Goal: Information Seeking & Learning: Stay updated

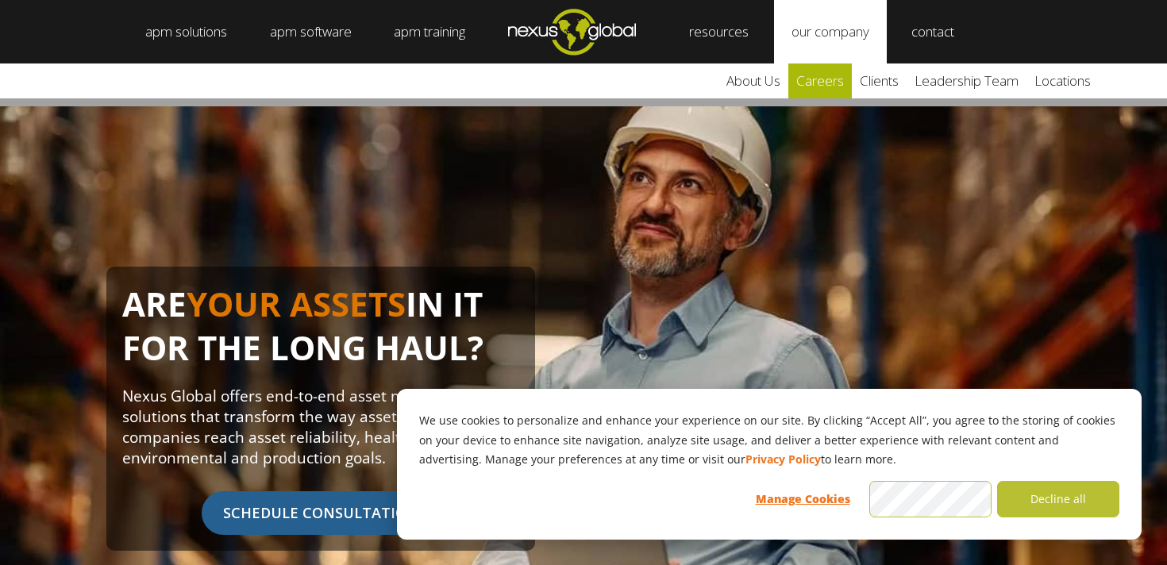
click at [850, 84] on link "careers" at bounding box center [819, 80] width 63 height 35
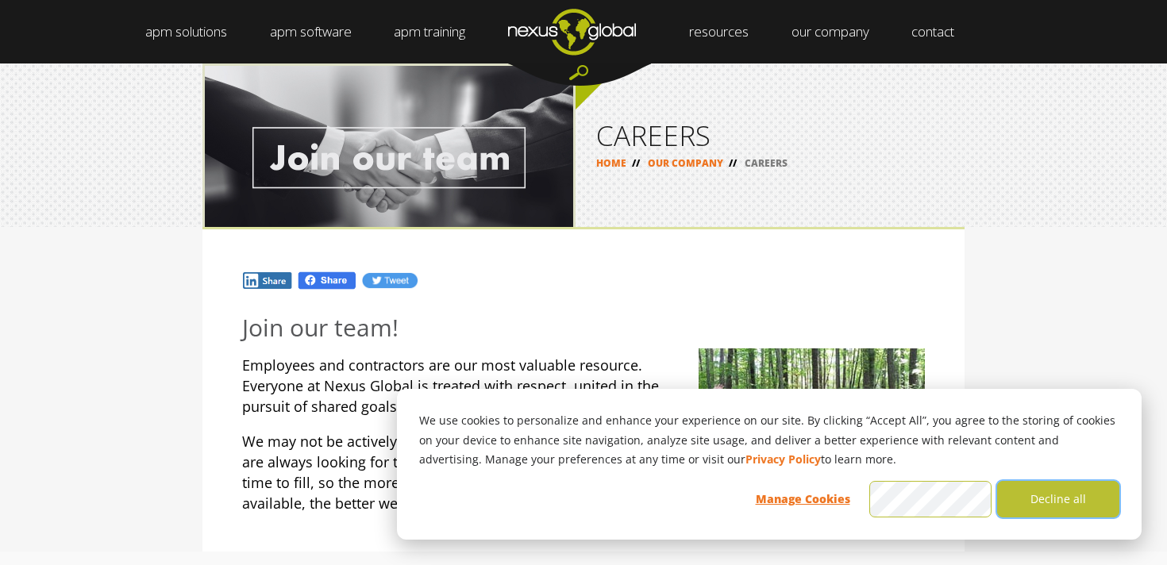
click at [1086, 509] on button "Decline all" at bounding box center [1058, 499] width 122 height 37
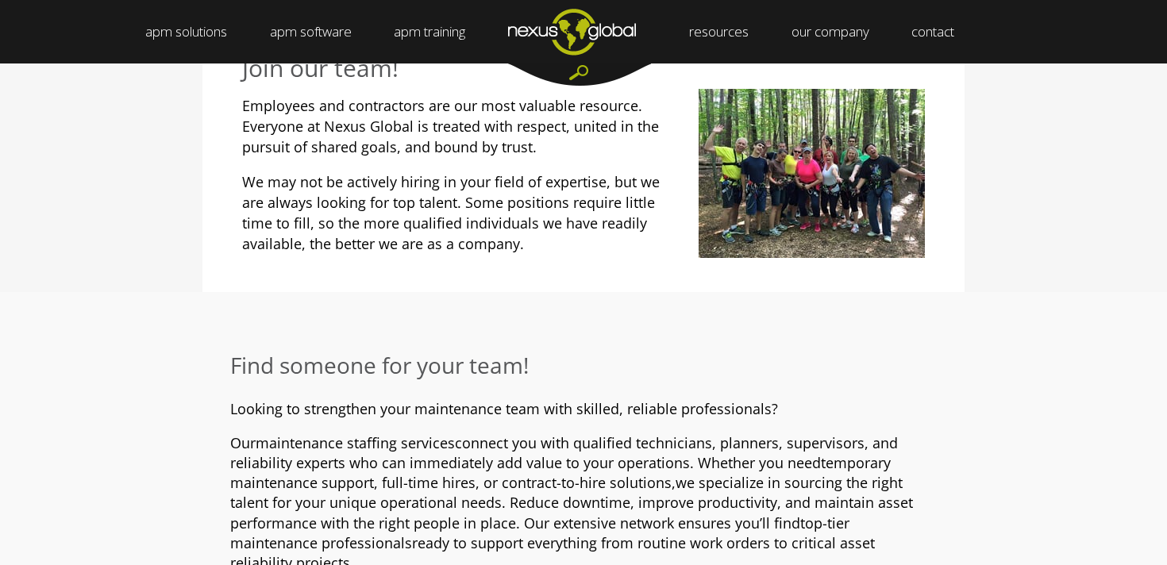
scroll to position [502, 0]
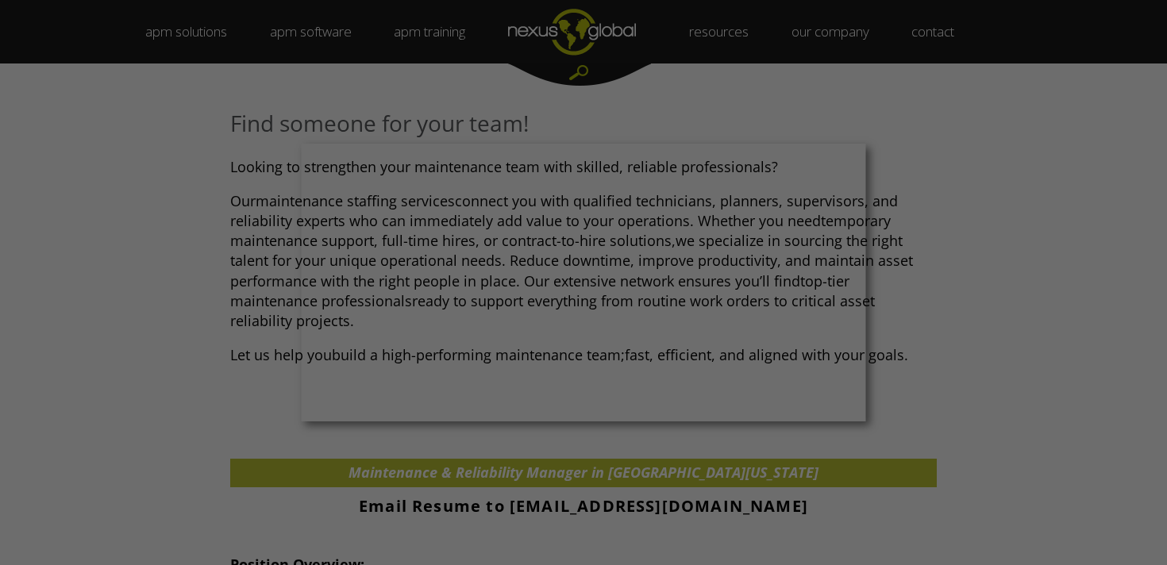
click at [1005, 287] on div at bounding box center [589, 285] width 1178 height 571
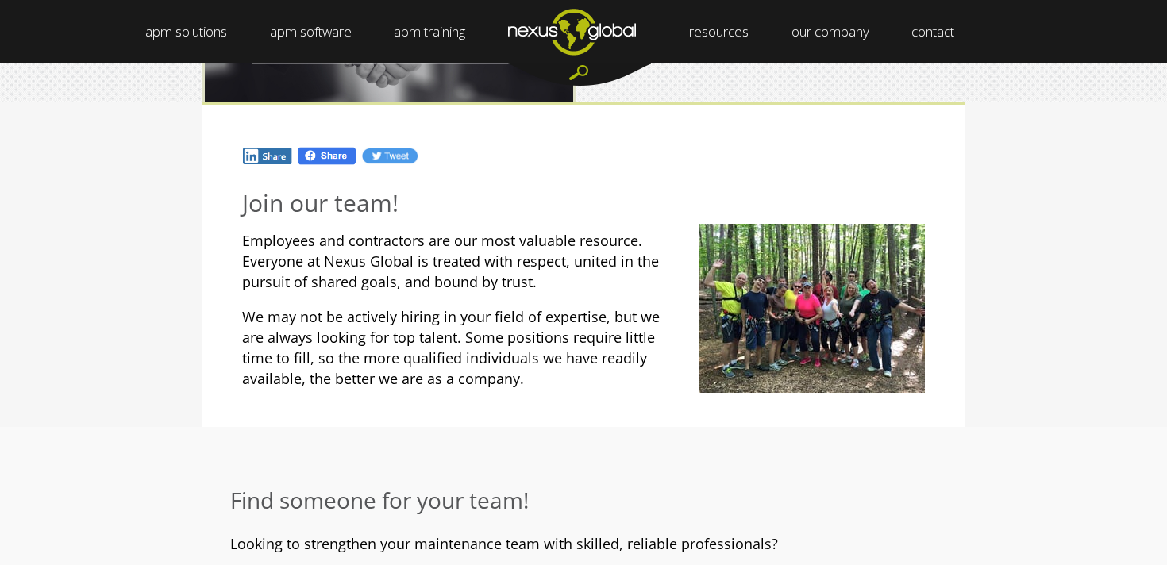
scroll to position [0, 0]
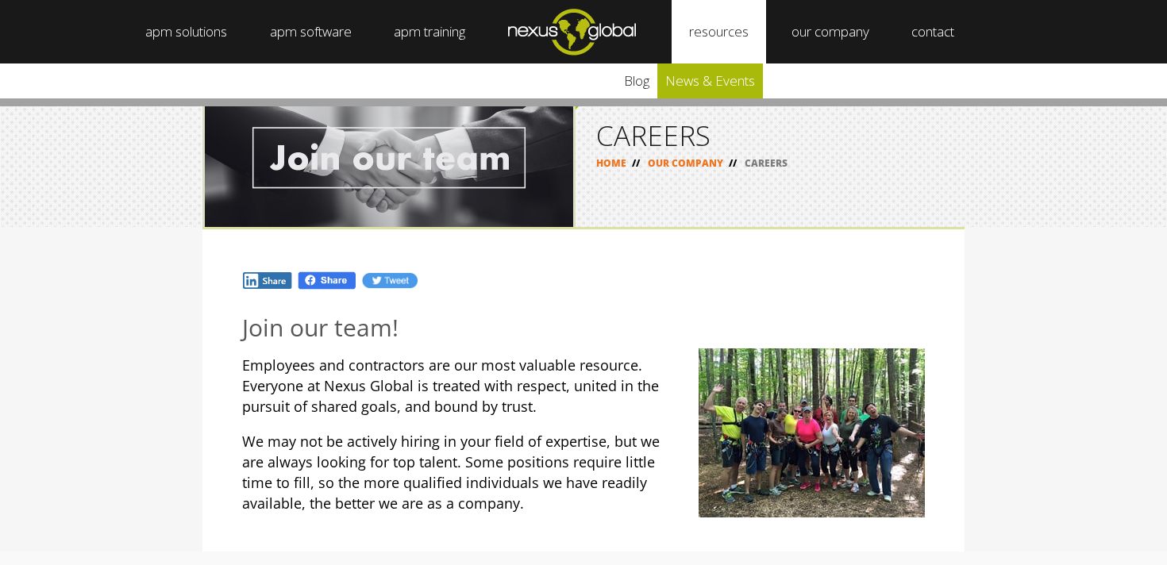
click at [717, 75] on link "news & events" at bounding box center [710, 80] width 106 height 35
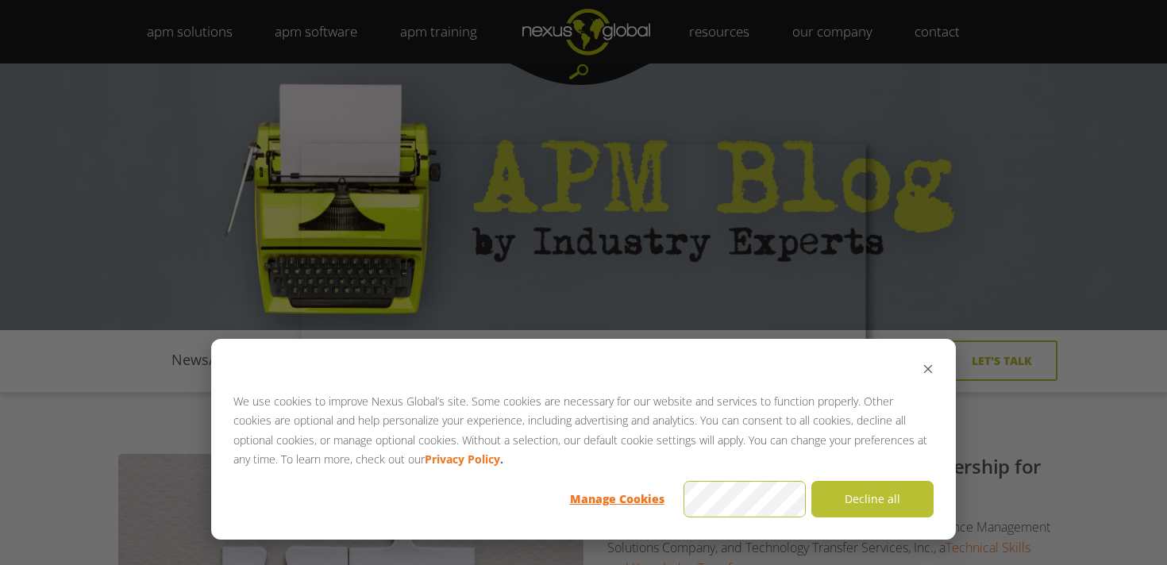
click at [933, 376] on div "We use cookies to improve Nexus Global’s site. Some cookies are necessary for o…" at bounding box center [583, 439] width 744 height 201
click at [925, 373] on icon "Dismiss cookie banner" at bounding box center [927, 368] width 11 height 11
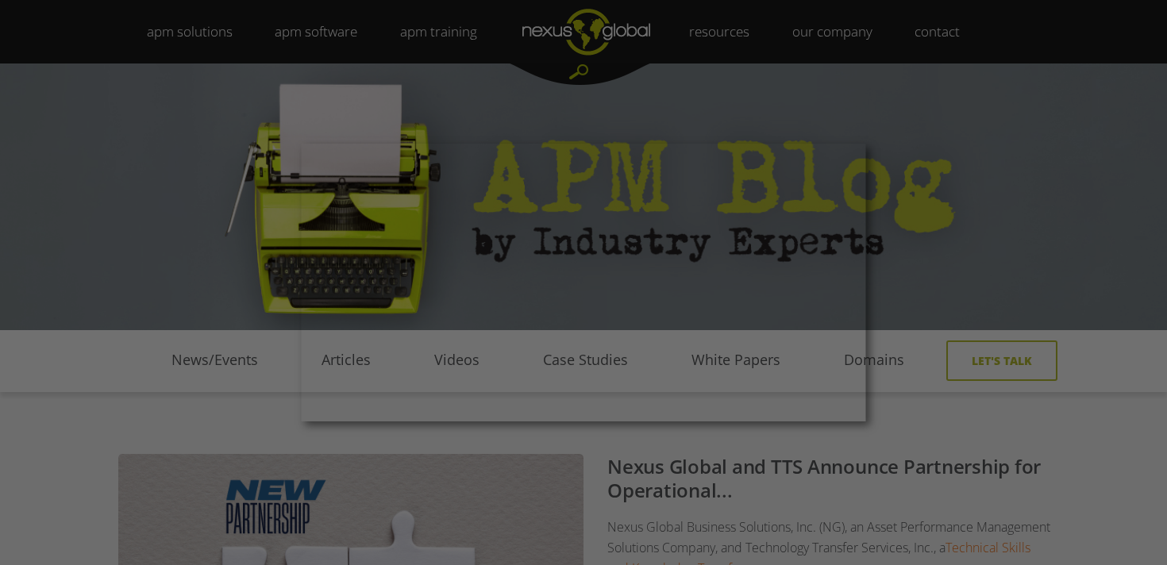
click at [878, 294] on div at bounding box center [589, 285] width 1178 height 571
